Goal: Entertainment & Leisure: Consume media (video, audio)

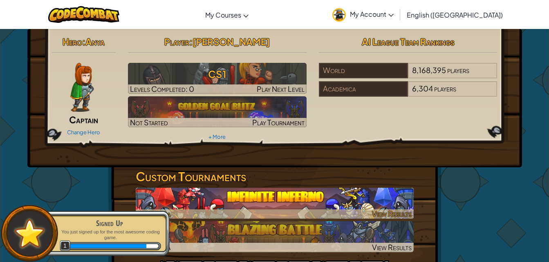
click at [323, 191] on img at bounding box center [275, 203] width 278 height 31
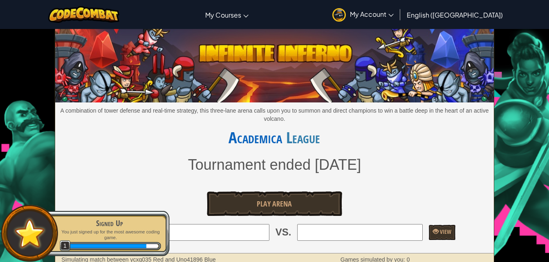
click at [393, 11] on span "My Account" at bounding box center [372, 14] width 44 height 9
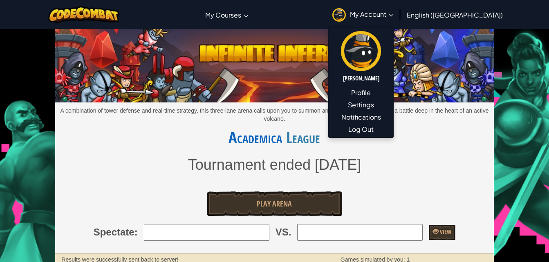
click at [406, 182] on div "A combination of tower defense and real-time strategy, this three-lane arena ca…" at bounding box center [274, 141] width 438 height 224
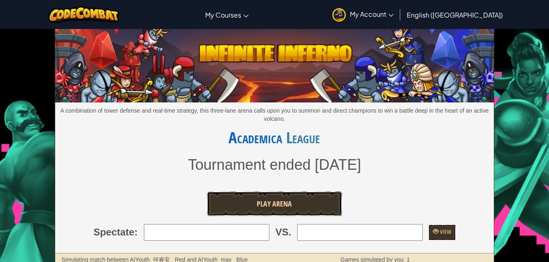
click at [251, 207] on link "Play Arena" at bounding box center [274, 204] width 135 height 25
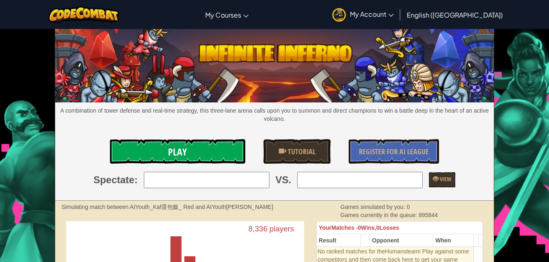
click at [209, 145] on link "Play" at bounding box center [177, 151] width 135 height 25
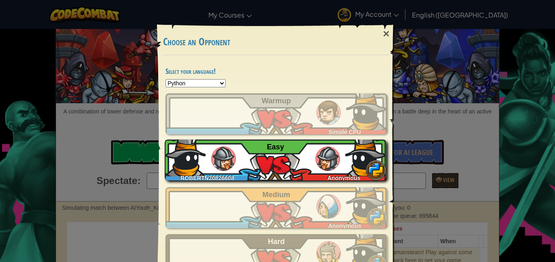
click at [311, 165] on div "ROBERTN20826608 Anonymous Easy" at bounding box center [275, 160] width 221 height 41
